Goal: Navigation & Orientation: Find specific page/section

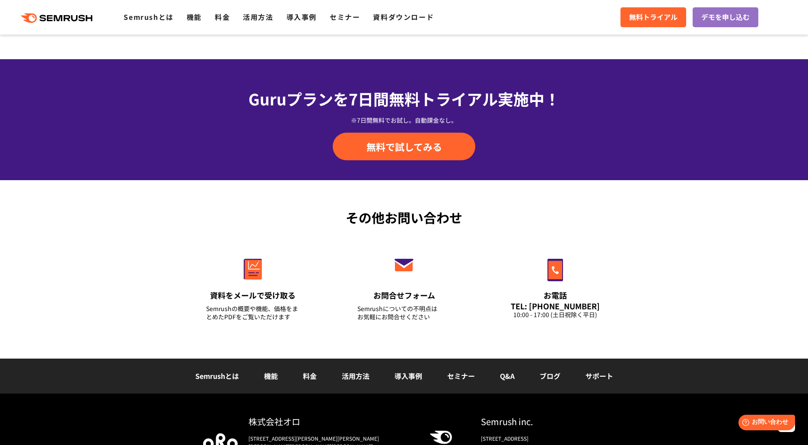
scroll to position [2972, 0]
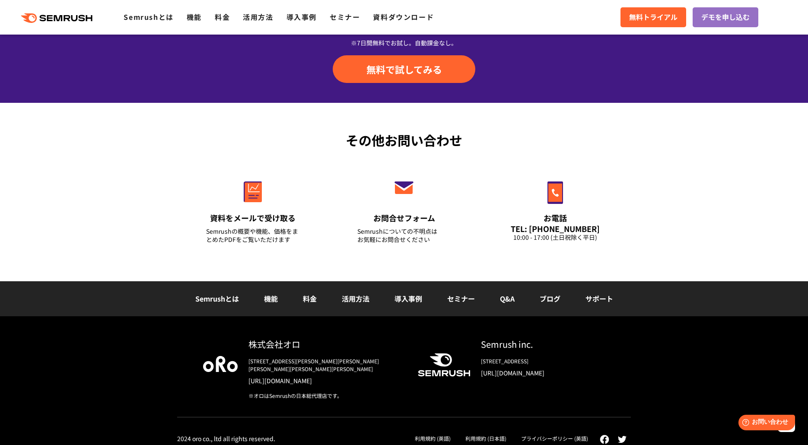
click at [491, 345] on div "Semrush inc." at bounding box center [543, 344] width 124 height 13
click at [197, 20] on link "機能" at bounding box center [194, 17] width 15 height 10
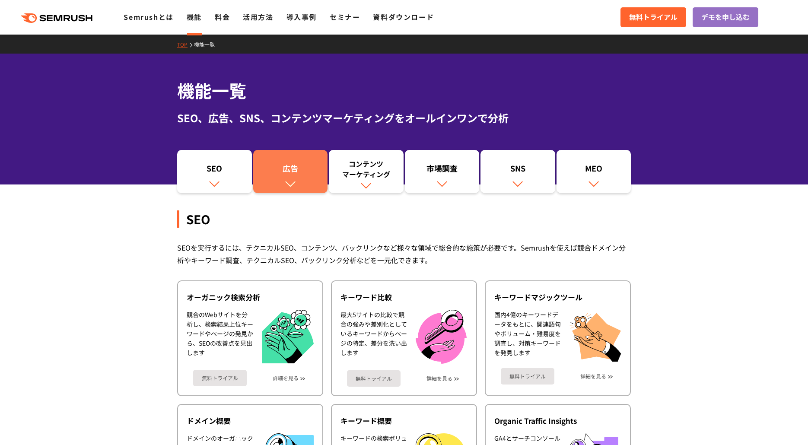
click at [276, 174] on div "広告" at bounding box center [290, 170] width 66 height 15
